Goal: Task Accomplishment & Management: Use online tool/utility

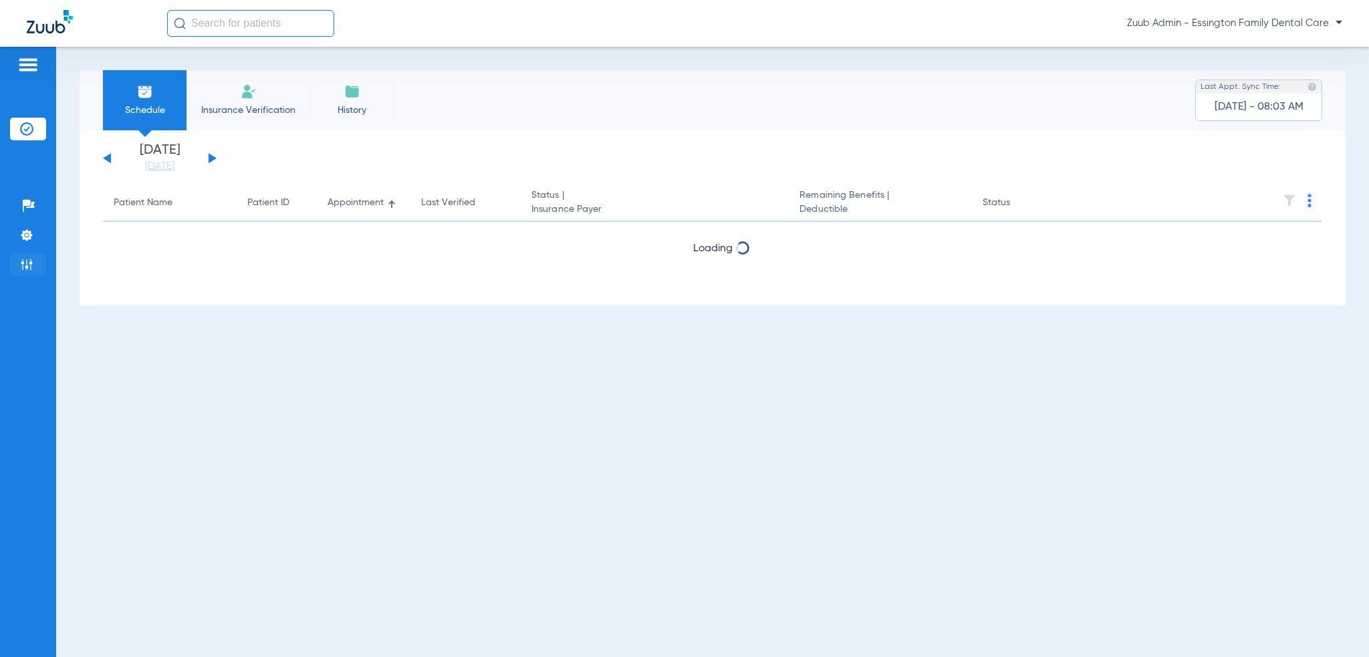
click at [19, 269] on li "Admin" at bounding box center [28, 264] width 36 height 23
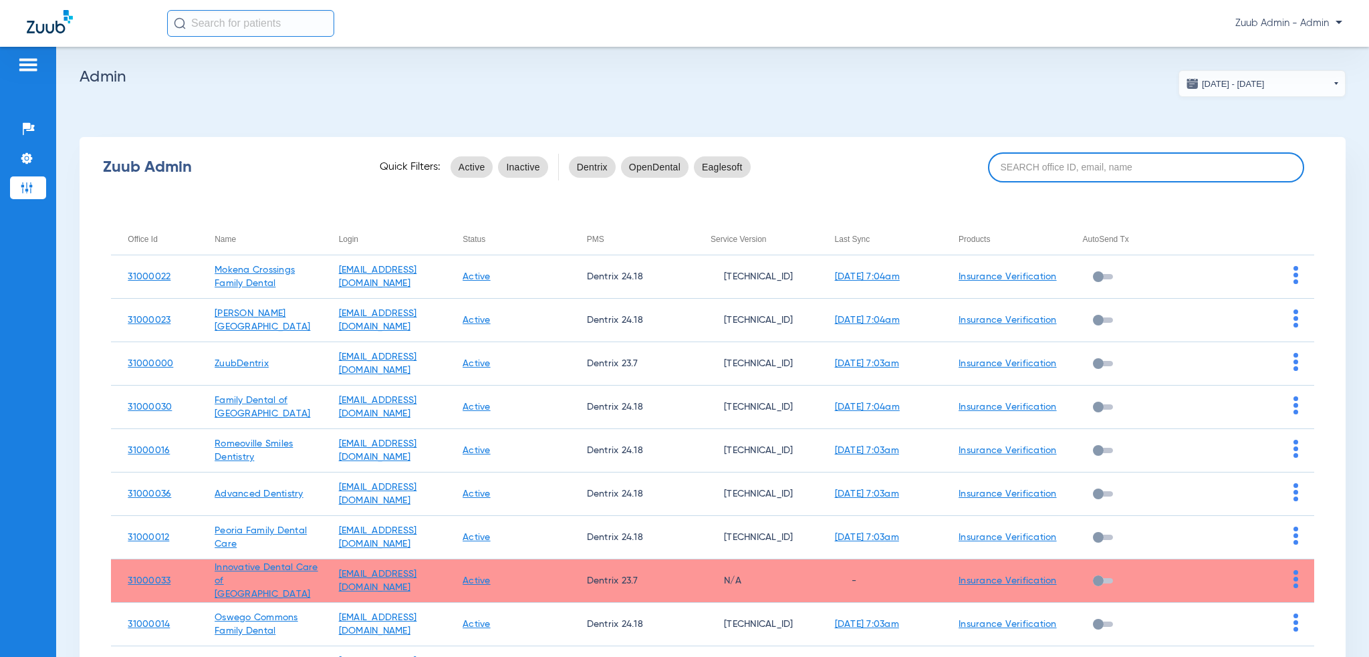
click at [1112, 157] on input at bounding box center [1146, 167] width 317 height 30
paste input "31000002"
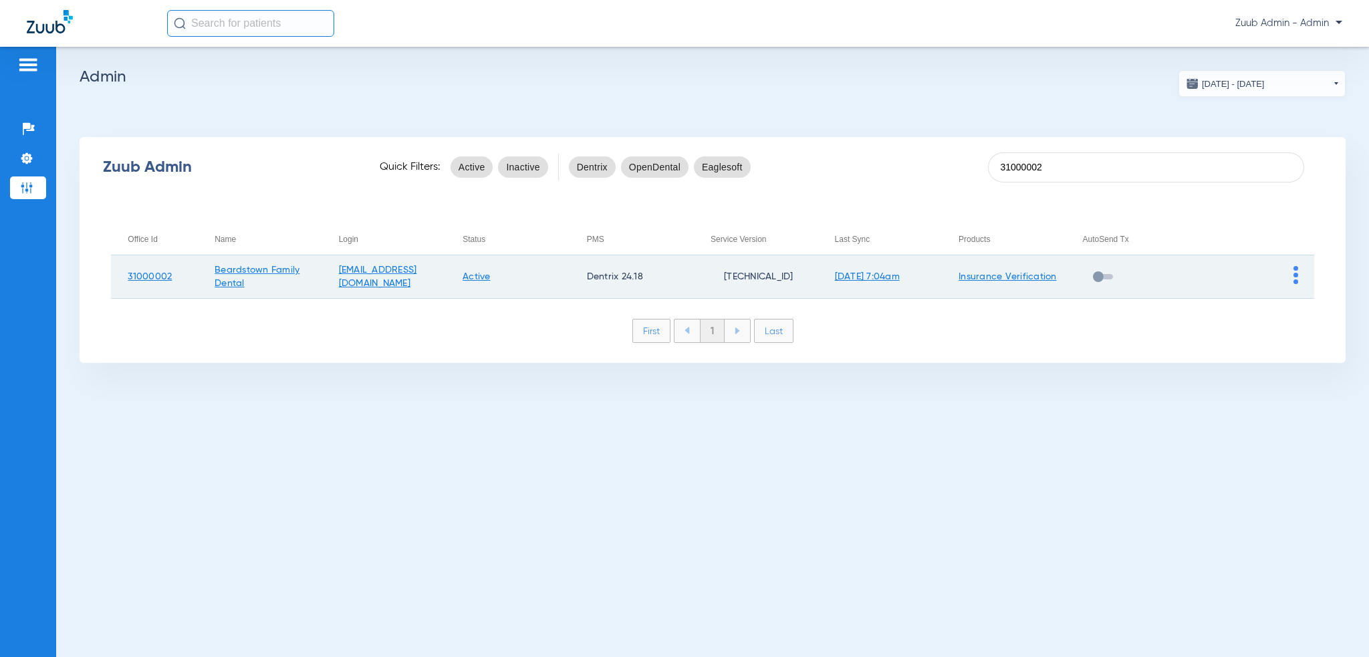
type input "31000002"
click at [1299, 283] on td at bounding box center [1252, 276] width 124 height 43
click at [1293, 283] on img at bounding box center [1295, 275] width 5 height 18
click at [1280, 301] on span "View Account" at bounding box center [1258, 303] width 56 height 9
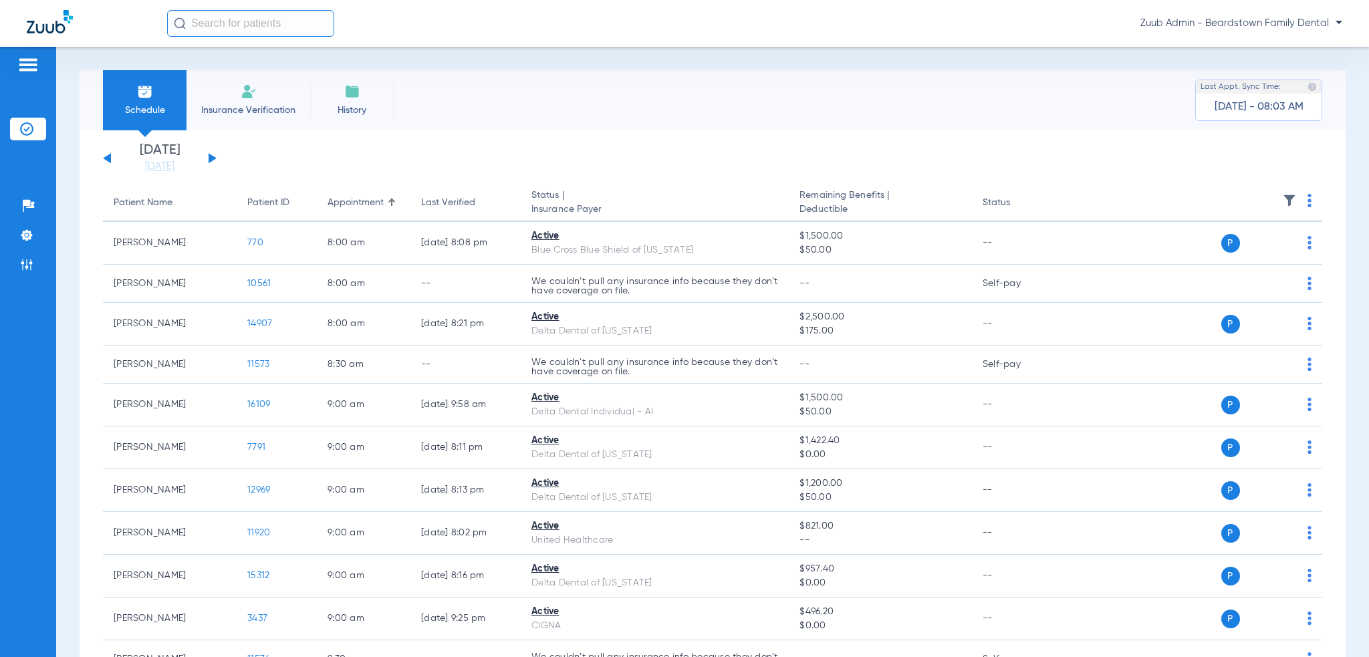
click at [269, 30] on input "text" at bounding box center [250, 23] width 167 height 27
paste input "11631"
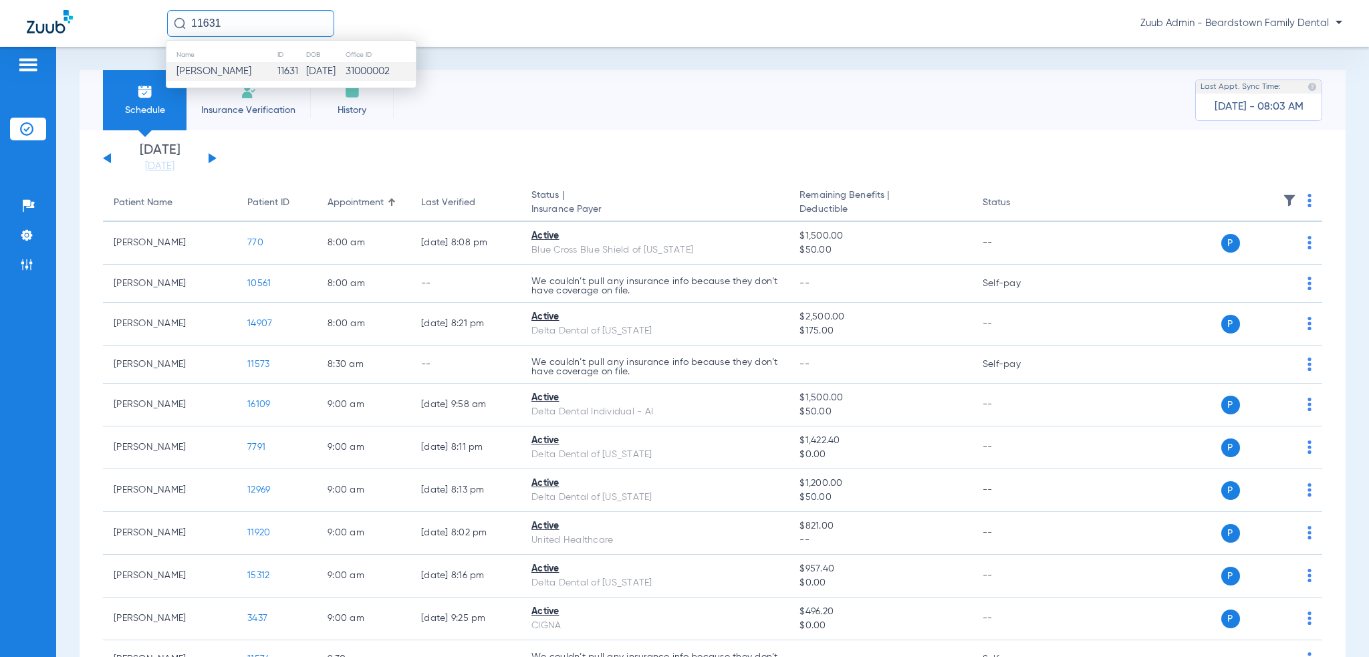
type input "11631"
click at [277, 69] on td "11631" at bounding box center [291, 71] width 29 height 19
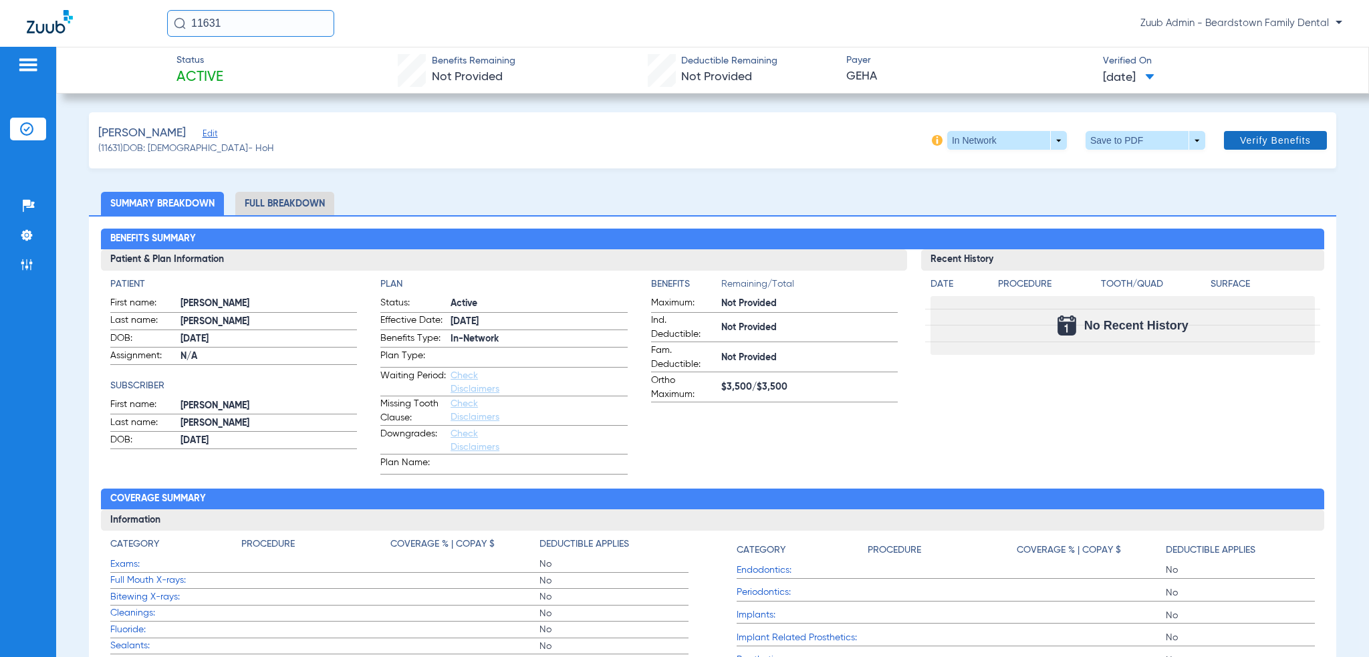
click at [1259, 149] on span at bounding box center [1275, 140] width 103 height 32
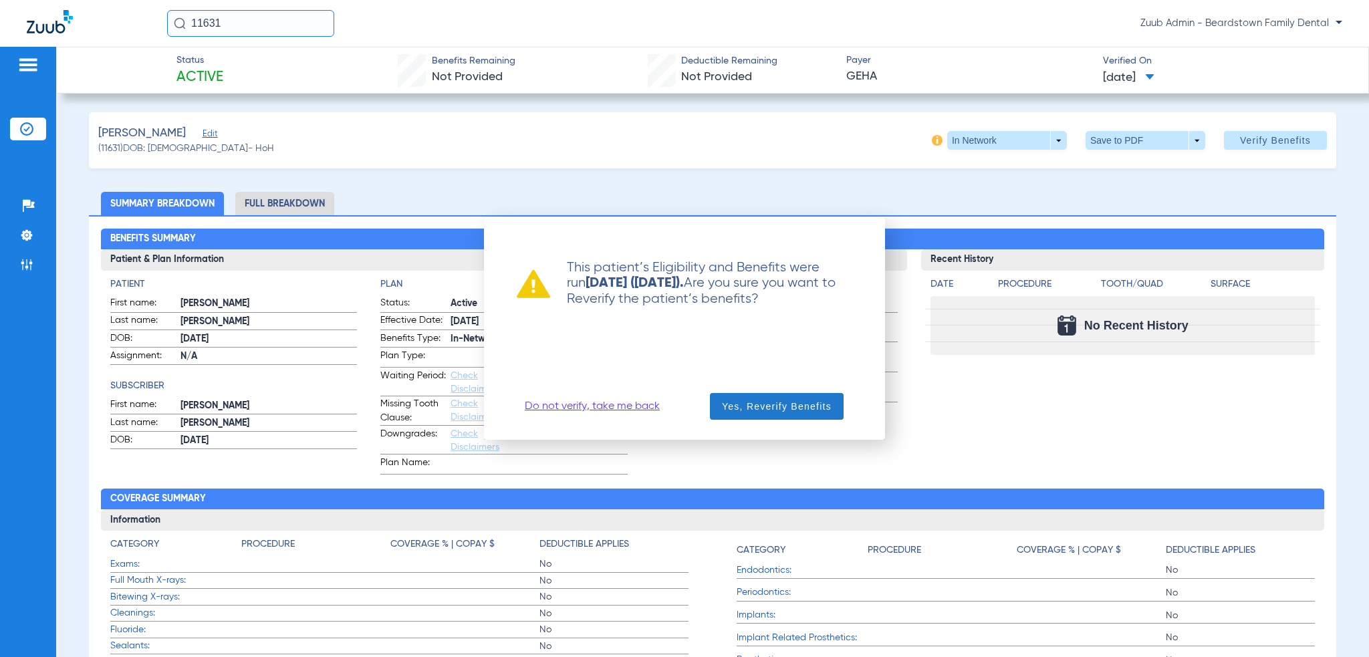
click at [813, 406] on span "Yes, Reverify Benefits" at bounding box center [777, 406] width 110 height 13
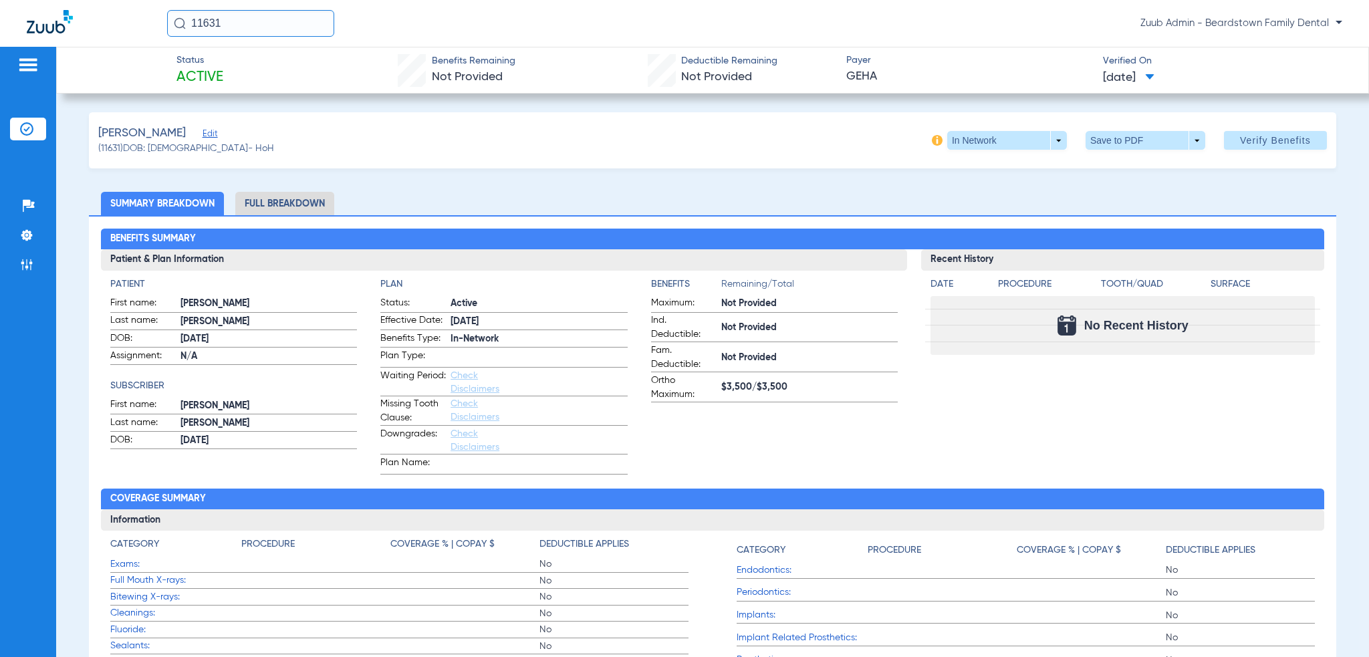
click at [291, 202] on li "Full Breakdown" at bounding box center [284, 203] width 99 height 23
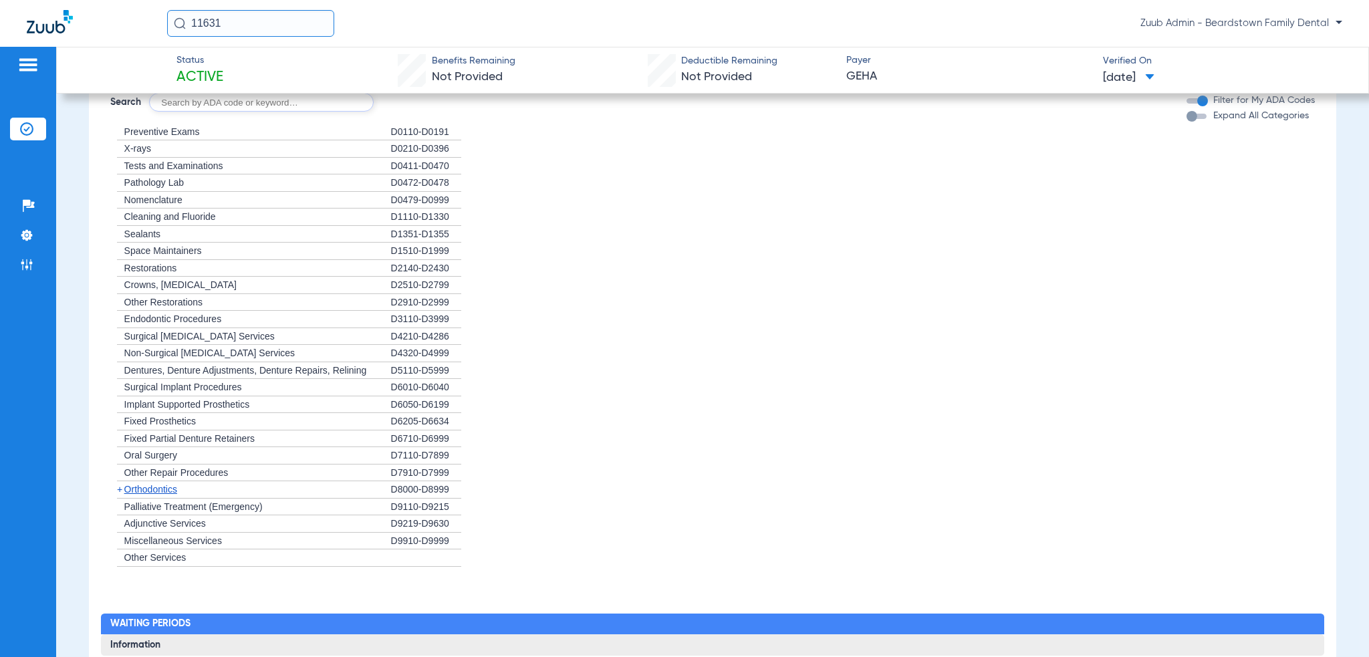
scroll to position [856, 0]
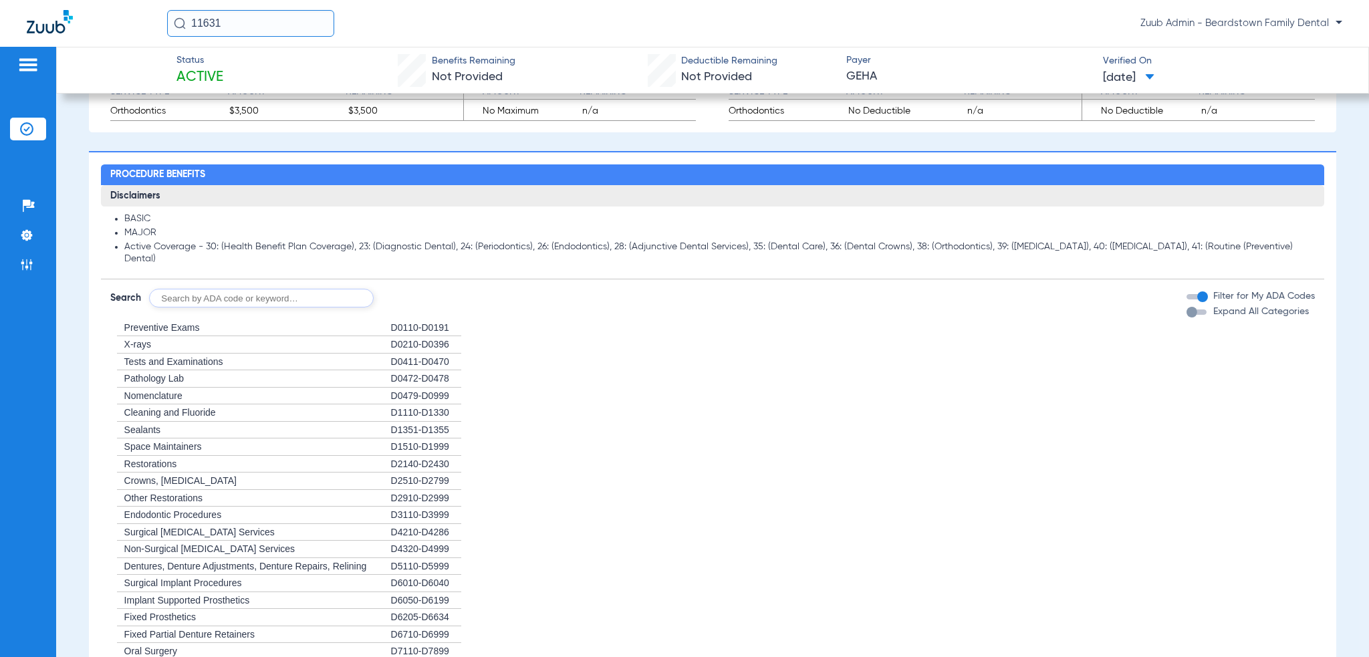
click at [274, 27] on input "11631" at bounding box center [250, 23] width 167 height 27
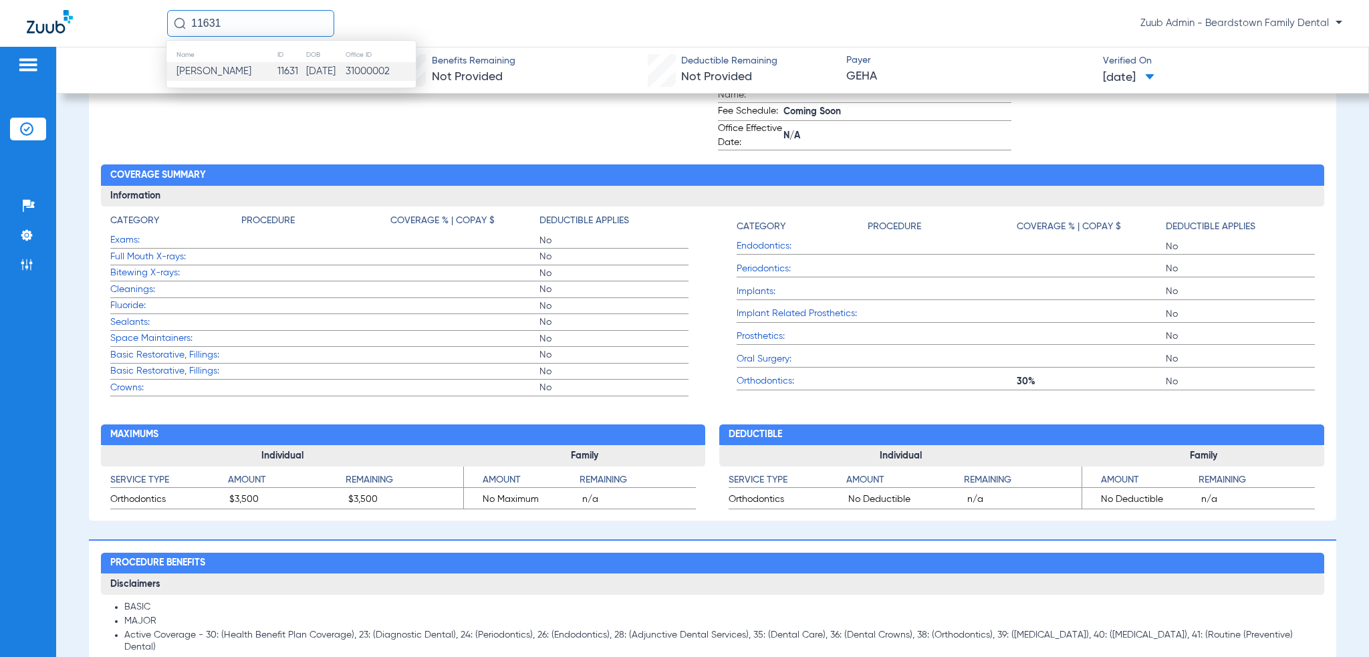
scroll to position [468, 0]
click at [1299, 199] on h3 "Information" at bounding box center [713, 195] width 1224 height 21
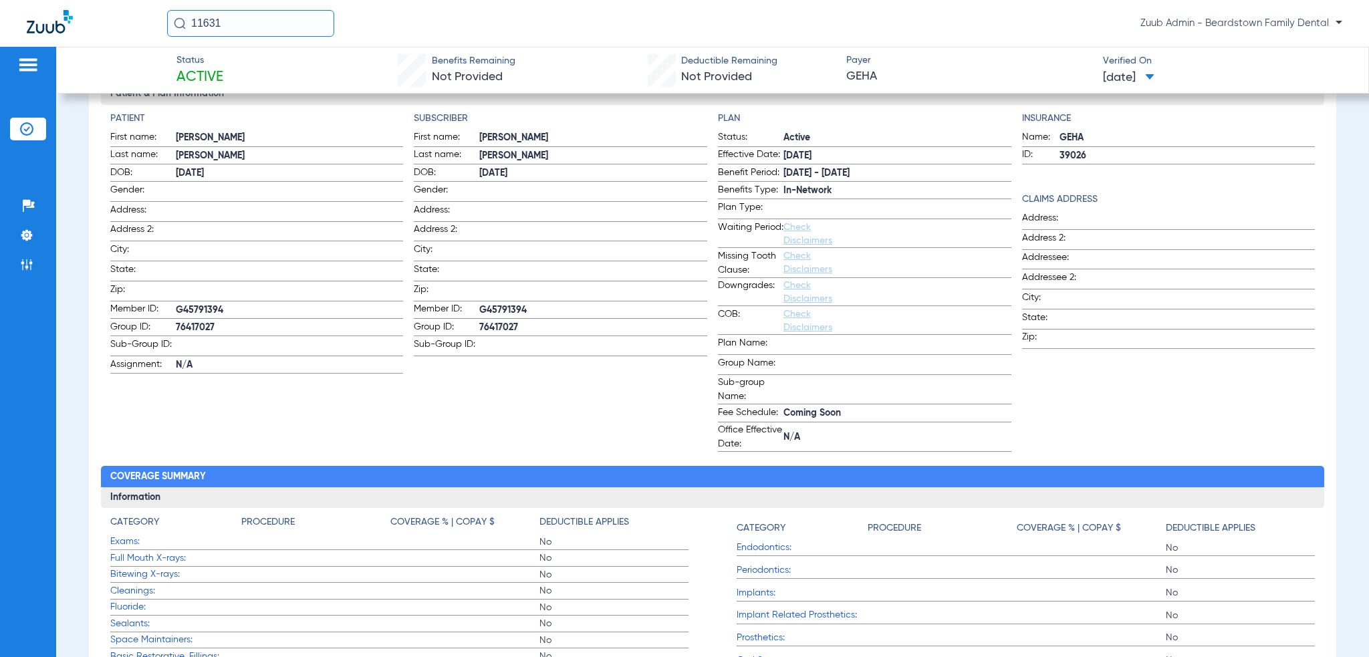
scroll to position [0, 0]
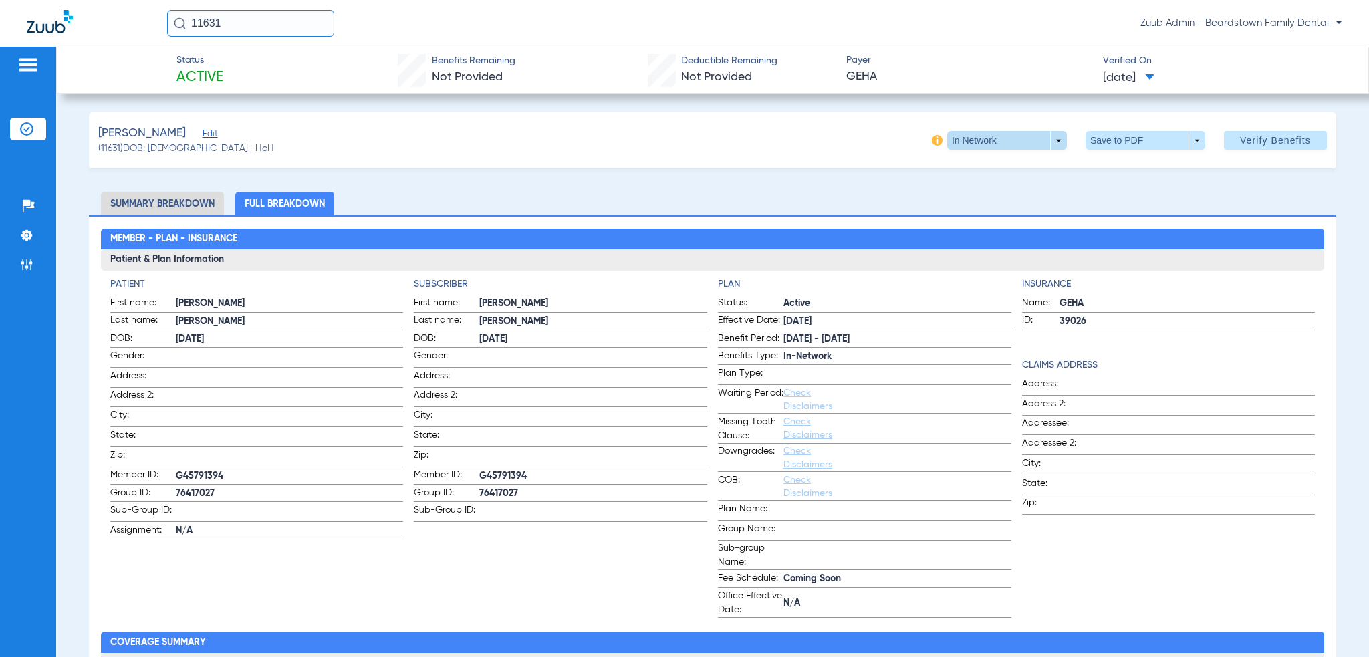
click at [999, 139] on span at bounding box center [1007, 140] width 32 height 32
click at [983, 191] on span "Out of Network" at bounding box center [979, 193] width 62 height 9
click at [1169, 140] on span at bounding box center [1145, 140] width 120 height 19
click at [1151, 168] on span "Save to PDF" at bounding box center [1140, 166] width 53 height 9
